Goal: Information Seeking & Learning: Learn about a topic

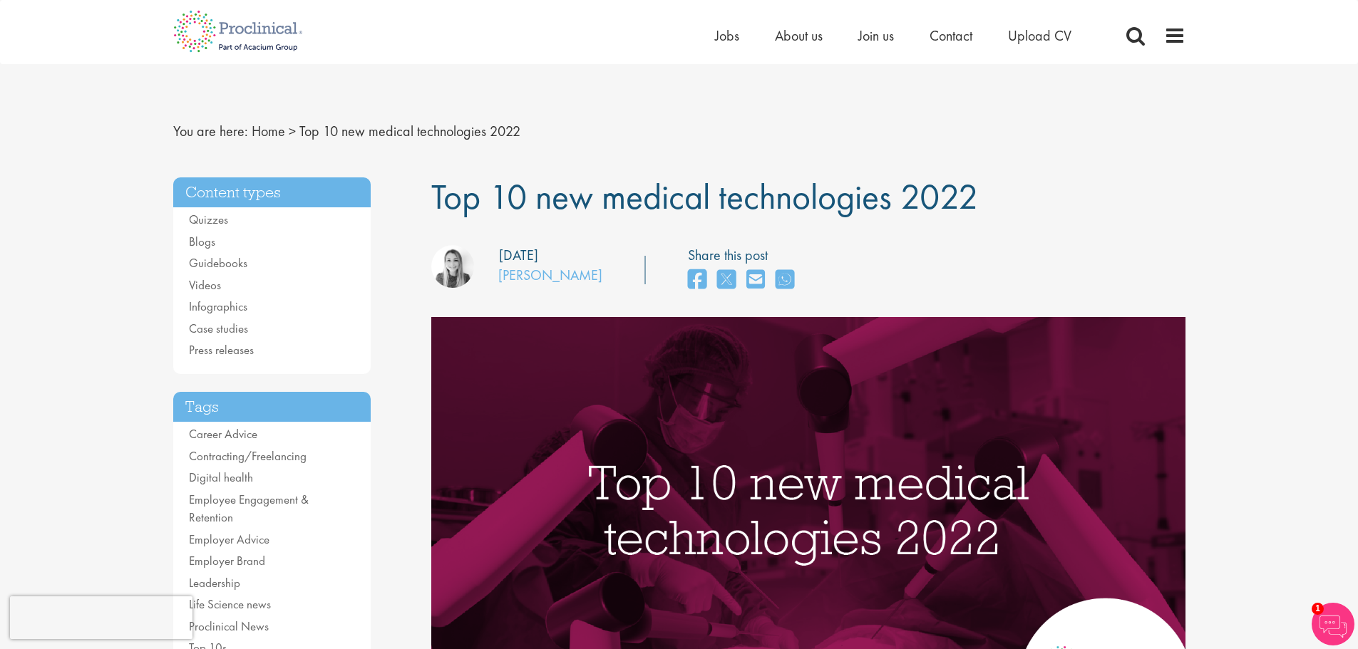
drag, startPoint x: 965, startPoint y: 210, endPoint x: 742, endPoint y: 208, distance: 222.4
click at [743, 208] on span "Top 10 new medical technologies 2022" at bounding box center [704, 197] width 547 height 46
drag, startPoint x: 1077, startPoint y: 266, endPoint x: 1037, endPoint y: 252, distance: 43.1
click at [1076, 266] on div "our consultant managing the role Author: Hannah Burke Posting date: 14/04/2022 …" at bounding box center [809, 270] width 776 height 51
